Goal: Transaction & Acquisition: Download file/media

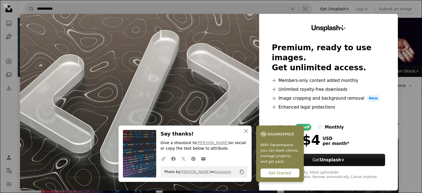
scroll to position [334, 0]
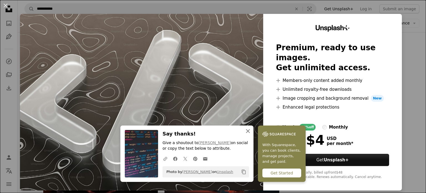
click at [245, 133] on icon "An X shape" at bounding box center [248, 131] width 7 height 7
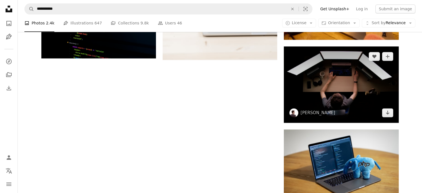
scroll to position [642, 0]
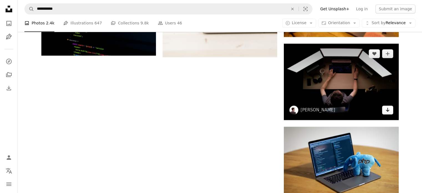
click at [389, 111] on icon "Arrow pointing down" at bounding box center [387, 109] width 4 height 7
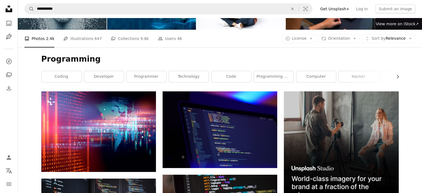
scroll to position [0, 0]
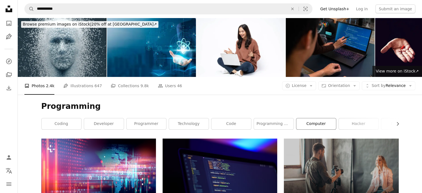
click at [312, 125] on link "computer" at bounding box center [316, 123] width 40 height 11
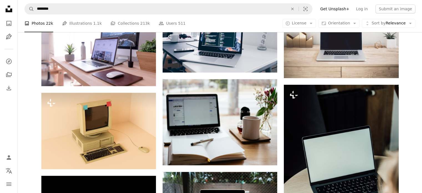
scroll to position [326, 0]
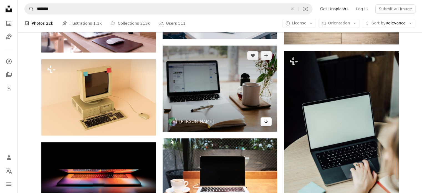
click at [265, 123] on icon "Arrow pointing down" at bounding box center [266, 121] width 4 height 7
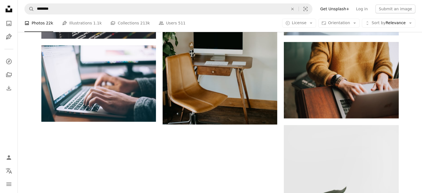
scroll to position [679, 0]
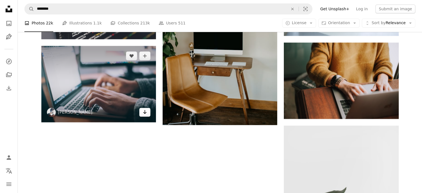
click at [144, 112] on icon "Arrow pointing down" at bounding box center [145, 112] width 4 height 7
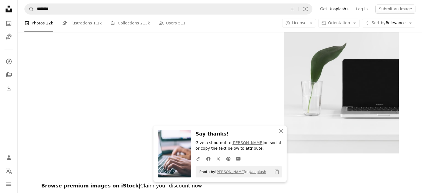
scroll to position [833, 0]
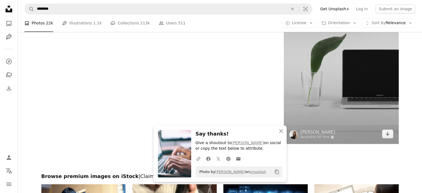
click at [382, 133] on img at bounding box center [341, 58] width 115 height 172
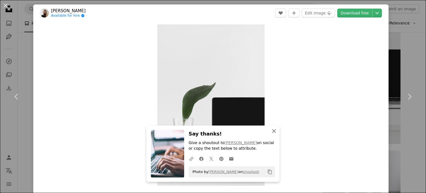
click at [275, 131] on icon "An X shape" at bounding box center [274, 131] width 7 height 7
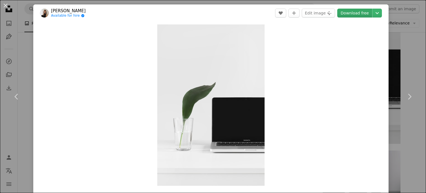
click at [352, 17] on link "Download free" at bounding box center [354, 13] width 35 height 9
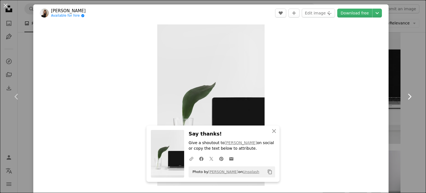
click at [404, 80] on link "Chevron right" at bounding box center [409, 96] width 33 height 53
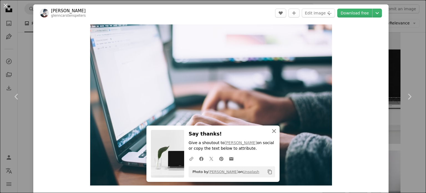
click at [274, 130] on icon "An X shape" at bounding box center [274, 131] width 7 height 7
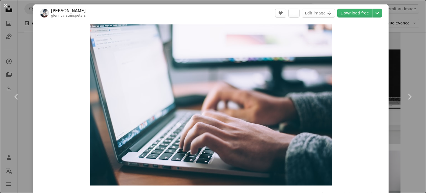
click at [397, 150] on div "An X shape Chevron left Chevron right [PERSON_NAME] glenncarstenspeters A heart…" at bounding box center [213, 96] width 426 height 193
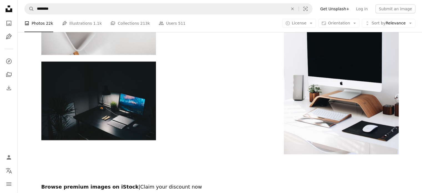
scroll to position [1497, 0]
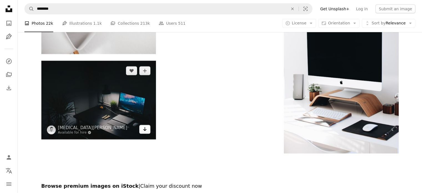
click at [147, 127] on icon "Arrow pointing down" at bounding box center [145, 129] width 4 height 7
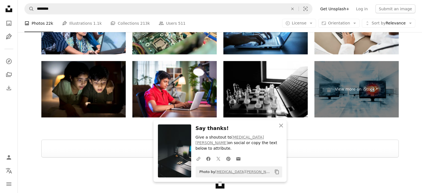
scroll to position [1694, 0]
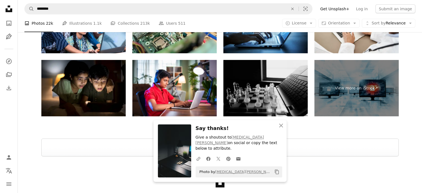
click at [247, 88] on img at bounding box center [265, 88] width 84 height 56
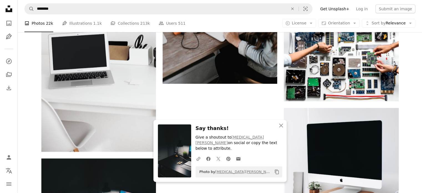
scroll to position [1396, 0]
